Goal: Information Seeking & Learning: Learn about a topic

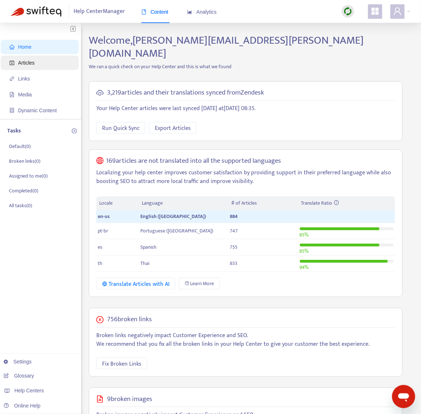
click at [25, 66] on span "Articles" at bounding box center [40, 63] width 63 height 14
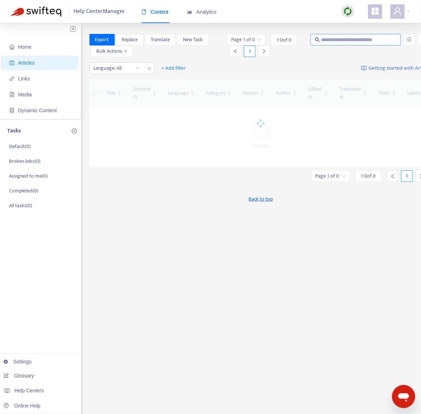
click at [353, 34] on div "Home Articles Links Media Dynamic Content Tasks Default ( 0 ) Broken links ( 0 …" at bounding box center [210, 239] width 421 height 433
click at [352, 41] on input "text" at bounding box center [355, 40] width 69 height 8
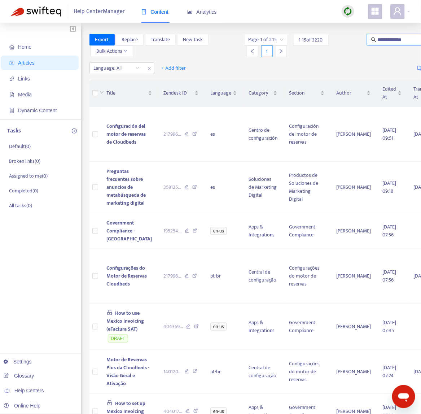
type input "**********"
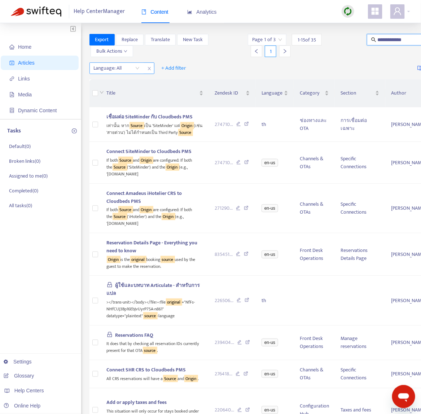
click at [119, 70] on div at bounding box center [113, 68] width 44 height 9
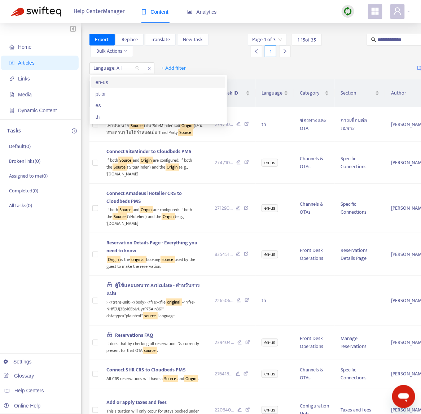
click at [115, 82] on div "en-us" at bounding box center [159, 82] width 126 height 8
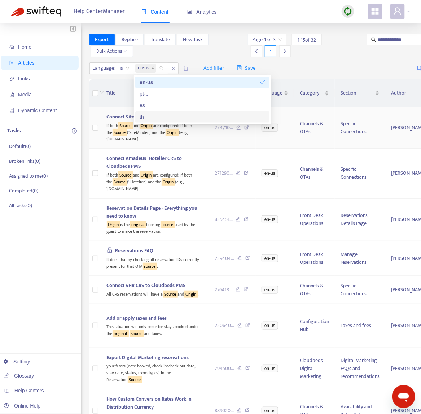
click at [159, 140] on div "If both Source and Origin are configured: If both the Source ('SiteMinder') and…" at bounding box center [155, 132] width 97 height 22
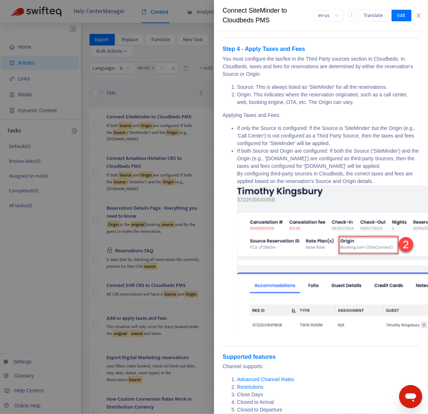
scroll to position [1674, 0]
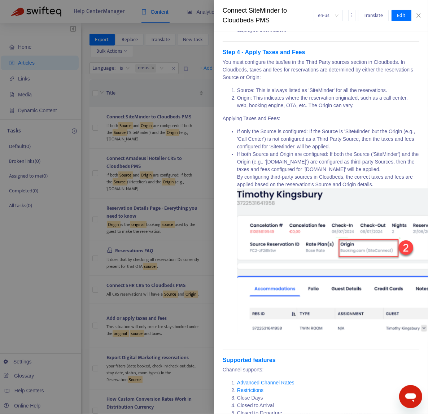
click at [203, 137] on div at bounding box center [214, 207] width 428 height 414
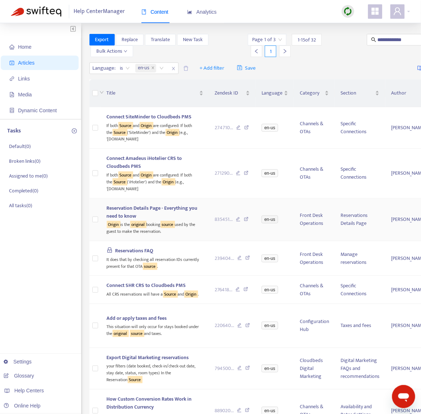
click at [199, 234] on td "Reservation Details Page - Everything you need to know Origin is the original b…" at bounding box center [155, 219] width 108 height 43
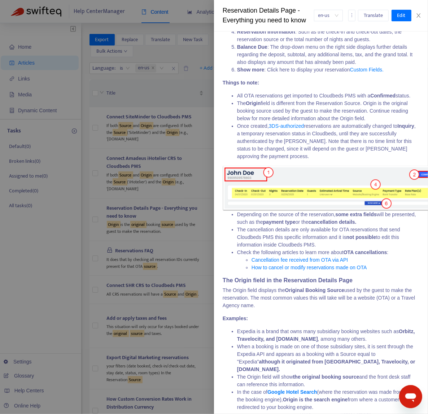
scroll to position [424, 0]
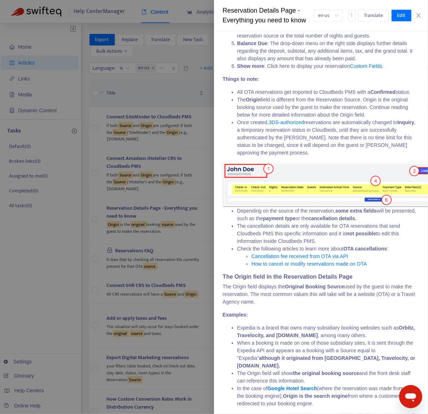
click at [327, 119] on li "The Origin field is different from the Reservation Source. Origin is the origin…" at bounding box center [328, 107] width 182 height 23
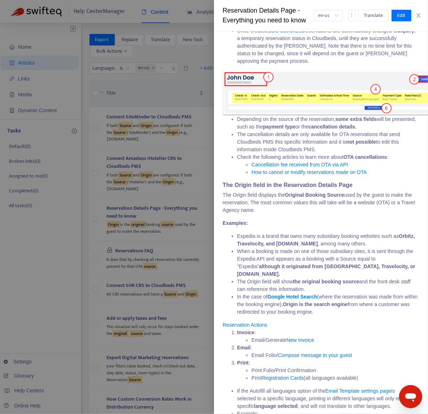
scroll to position [514, 0]
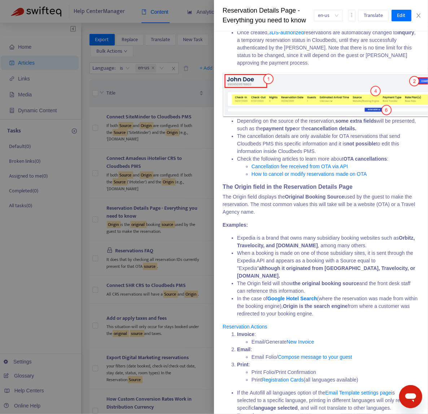
click at [164, 214] on div at bounding box center [214, 207] width 428 height 414
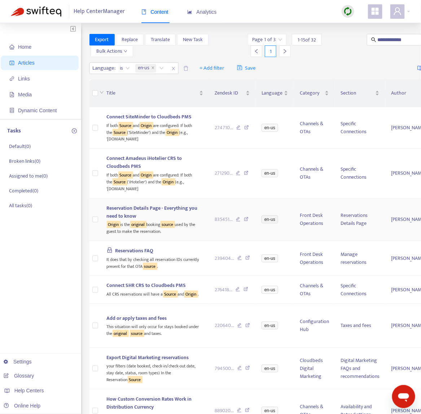
click at [183, 216] on div "Reservation Details Page - Everything you need to know" at bounding box center [155, 212] width 97 height 16
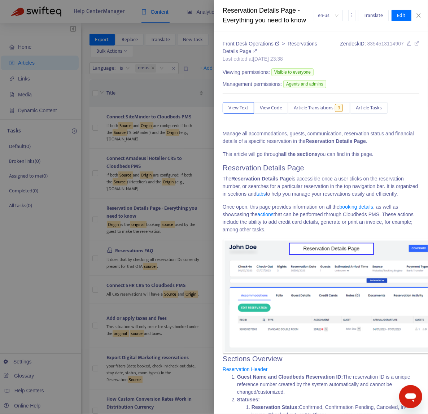
click at [414, 46] on icon at bounding box center [416, 43] width 5 height 5
